Goal: Information Seeking & Learning: Learn about a topic

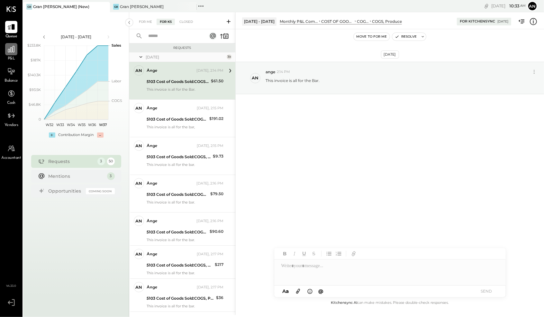
click at [13, 46] on icon at bounding box center [11, 49] width 6 height 6
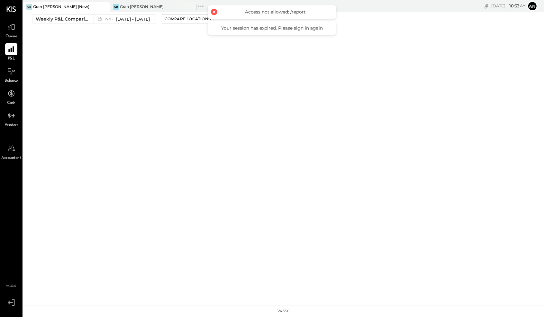
click at [303, 30] on div "Your session has expired. Please sign in again" at bounding box center [272, 28] width 116 height 6
drag, startPoint x: 379, startPoint y: 45, endPoint x: 258, endPoint y: 12, distance: 126.3
click at [379, 45] on div "GB Gran Blanco (New) GB Gran Blanco Pinned Locations ( 2 ) Gran Blanco (New) Gr…" at bounding box center [283, 152] width 520 height 305
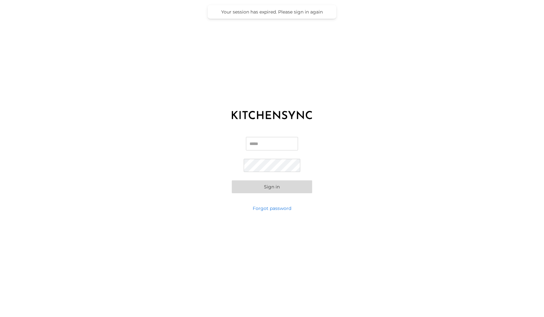
click at [259, 145] on input "Email" at bounding box center [272, 143] width 52 height 13
type input "**********"
click at [272, 185] on button "Sign in" at bounding box center [272, 186] width 80 height 13
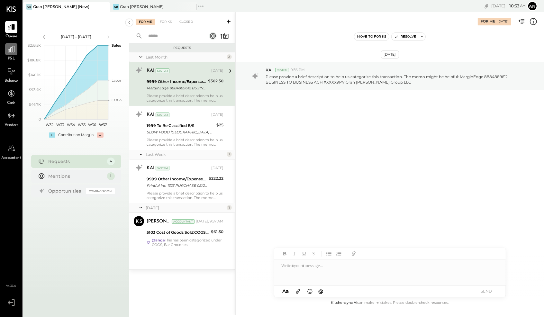
click at [13, 48] on icon at bounding box center [11, 49] width 6 height 6
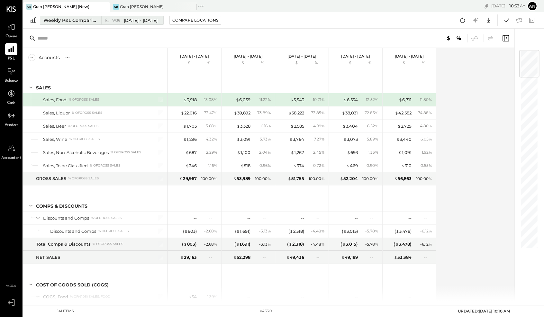
click at [87, 20] on div "Weekly P&L Comparison" at bounding box center [70, 20] width 54 height 6
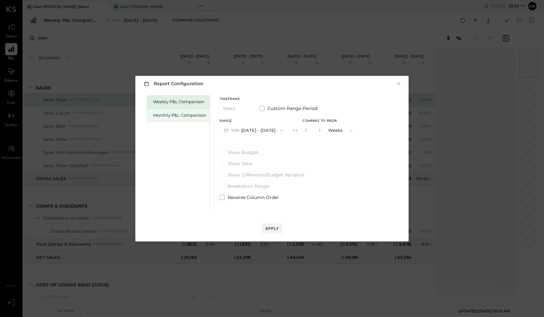
click at [174, 113] on div "Monthly P&L Comparison" at bounding box center [179, 115] width 53 height 6
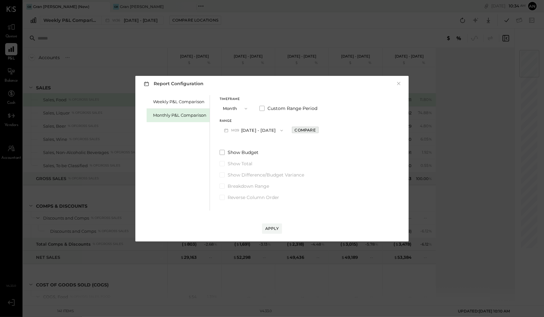
click at [300, 128] on div "Compare" at bounding box center [305, 129] width 21 height 5
click at [318, 131] on icon "button" at bounding box center [319, 131] width 2 height 4
type input "*"
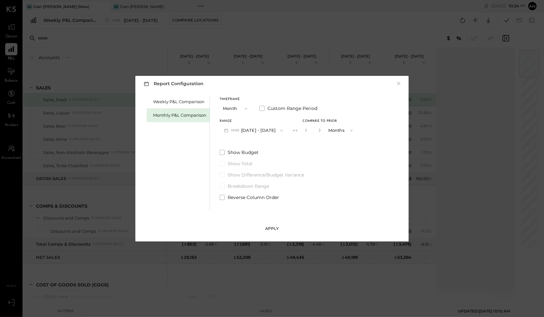
click at [271, 226] on div "Apply" at bounding box center [271, 228] width 13 height 5
